Goal: Transaction & Acquisition: Purchase product/service

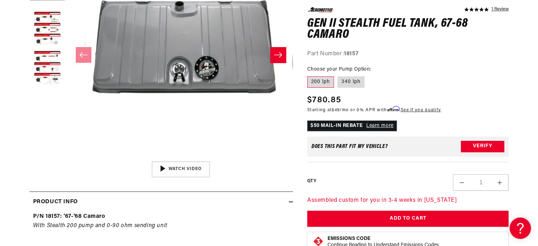
scroll to position [0, 451]
drag, startPoint x: 78, startPoint y: 30, endPoint x: 519, endPoint y: 78, distance: 443.4
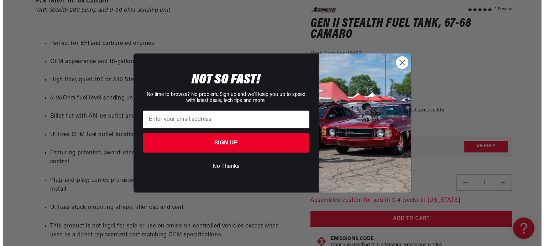
scroll to position [389, 0]
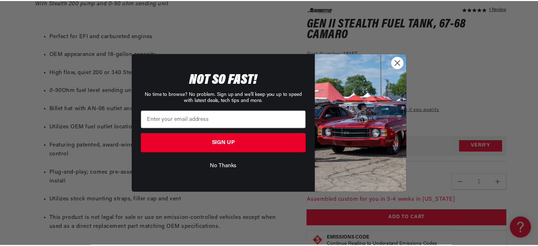
scroll to position [0, 902]
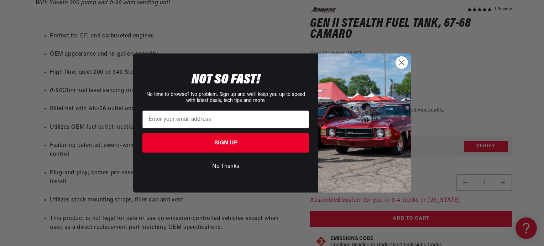
drag, startPoint x: 527, startPoint y: 78, endPoint x: 402, endPoint y: 68, distance: 125.0
click at [402, 68] on icon "Close dialog" at bounding box center [401, 62] width 12 height 12
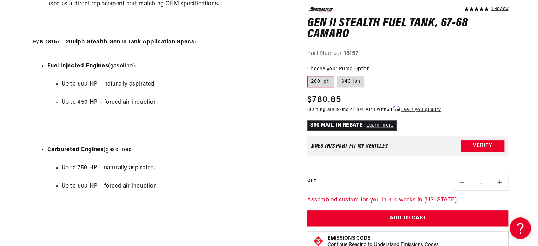
scroll to position [0, 0]
drag, startPoint x: 145, startPoint y: 84, endPoint x: 137, endPoint y: 84, distance: 8.2
click at [137, 84] on li "Up to 600 HP – naturally aspirated." at bounding box center [176, 84] width 228 height 9
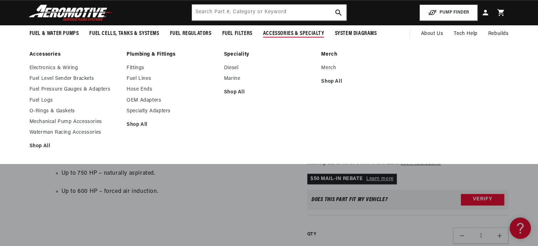
scroll to position [0, 1354]
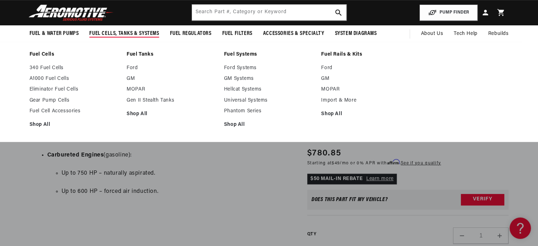
click at [152, 31] on span "Fuel Cells, Tanks & Systems" at bounding box center [124, 33] width 70 height 7
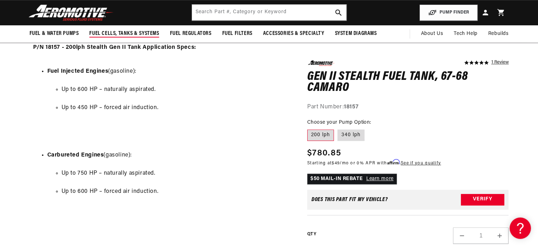
scroll to position [0, 0]
drag, startPoint x: 152, startPoint y: 31, endPoint x: 148, endPoint y: 33, distance: 4.1
click at [148, 33] on span "Fuel Cells, Tanks & Systems" at bounding box center [124, 33] width 70 height 7
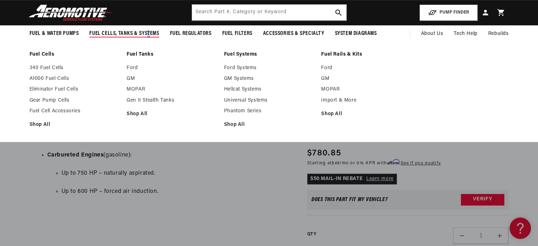
scroll to position [0, 902]
click at [134, 112] on link "Shop All" at bounding box center [172, 114] width 90 height 6
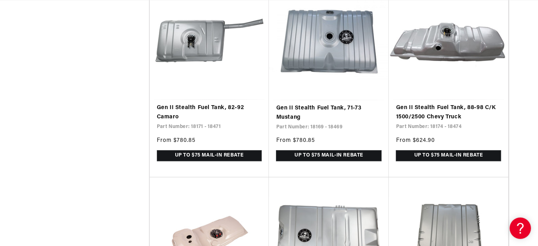
drag, startPoint x: 540, startPoint y: 55, endPoint x: 351, endPoint y: 177, distance: 225.4
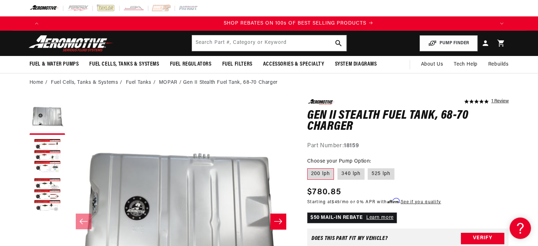
scroll to position [0, 902]
click at [45, 142] on button "Load image 2 in gallery view" at bounding box center [48, 156] width 36 height 36
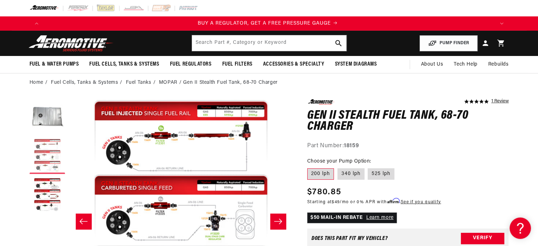
scroll to position [0, 0]
click at [42, 154] on button "Load image 2 in gallery view" at bounding box center [48, 156] width 36 height 36
click at [44, 156] on button "Load image 2 in gallery view" at bounding box center [48, 156] width 36 height 36
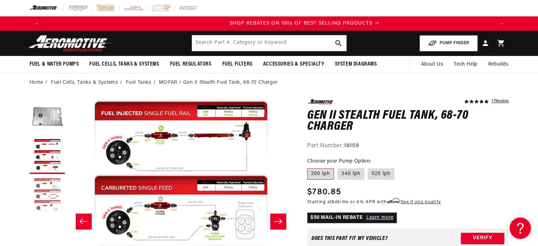
click at [45, 179] on button "Load image 3 in gallery view" at bounding box center [48, 195] width 36 height 36
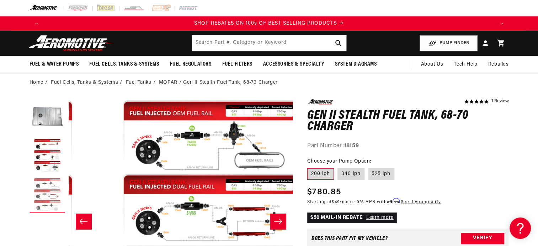
scroll to position [0, 449]
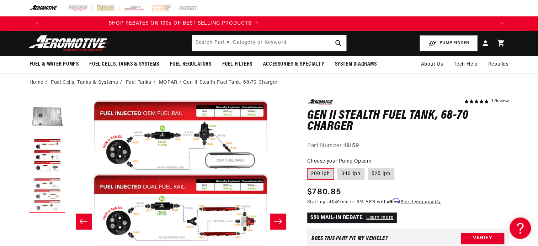
click at [44, 194] on button "Load image 3 in gallery view" at bounding box center [48, 195] width 36 height 36
click at [43, 206] on button "Load image 3 in gallery view" at bounding box center [48, 195] width 36 height 36
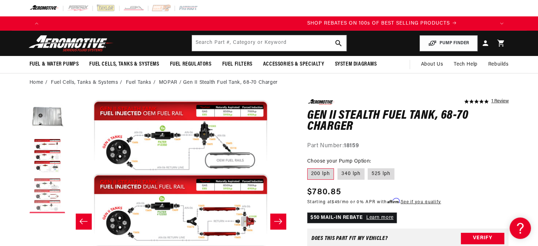
scroll to position [0, 902]
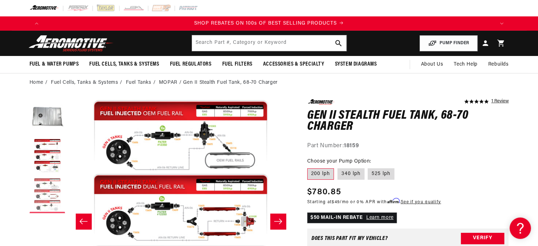
click at [41, 206] on button "Load image 3 in gallery view" at bounding box center [48, 195] width 36 height 36
click at [44, 204] on button "Load image 3 in gallery view" at bounding box center [48, 195] width 36 height 36
drag, startPoint x: 44, startPoint y: 204, endPoint x: 381, endPoint y: 176, distance: 338.1
click at [381, 176] on label "525 lph" at bounding box center [381, 173] width 27 height 11
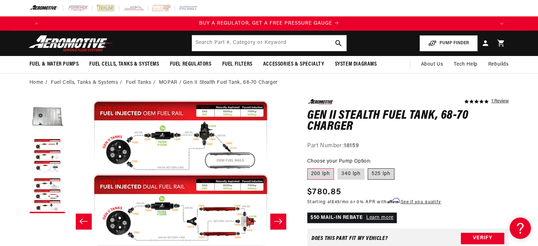
click at [369, 167] on input "525 lph" at bounding box center [368, 167] width 0 height 0
radio input "true"
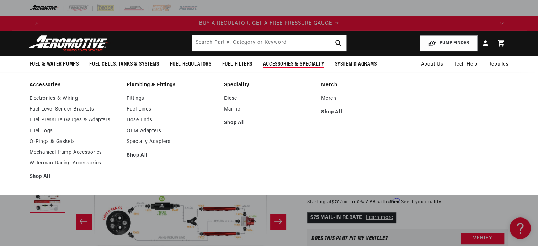
click at [305, 60] on span "Accessories & Specialty" at bounding box center [293, 63] width 61 height 7
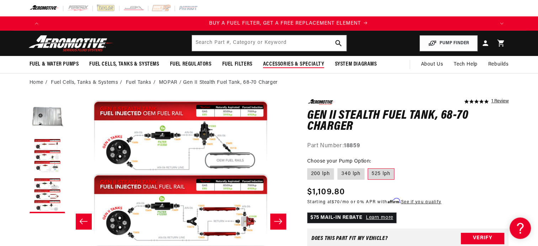
click at [301, 65] on span "Accessories & Specialty" at bounding box center [293, 63] width 61 height 7
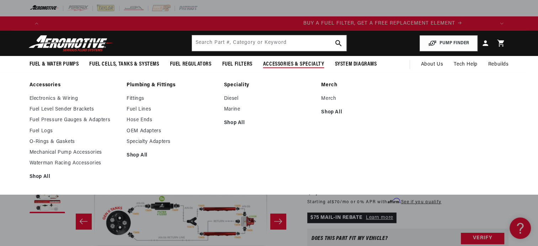
scroll to position [0, 451]
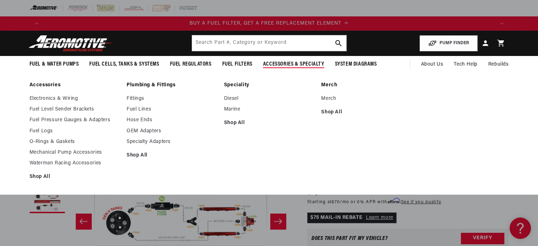
drag, startPoint x: 261, startPoint y: 91, endPoint x: 297, endPoint y: 72, distance: 40.9
click at [297, 72] on summary "Accessories & Specialty" at bounding box center [294, 64] width 72 height 17
